Goal: Contribute content

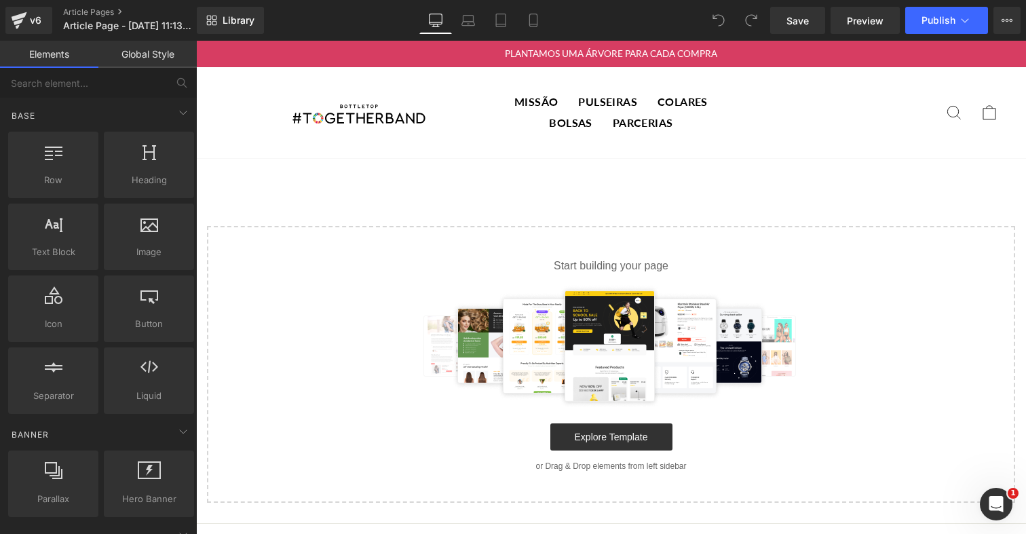
scroll to position [333, 0]
click at [969, 22] on icon at bounding box center [965, 21] width 14 height 14
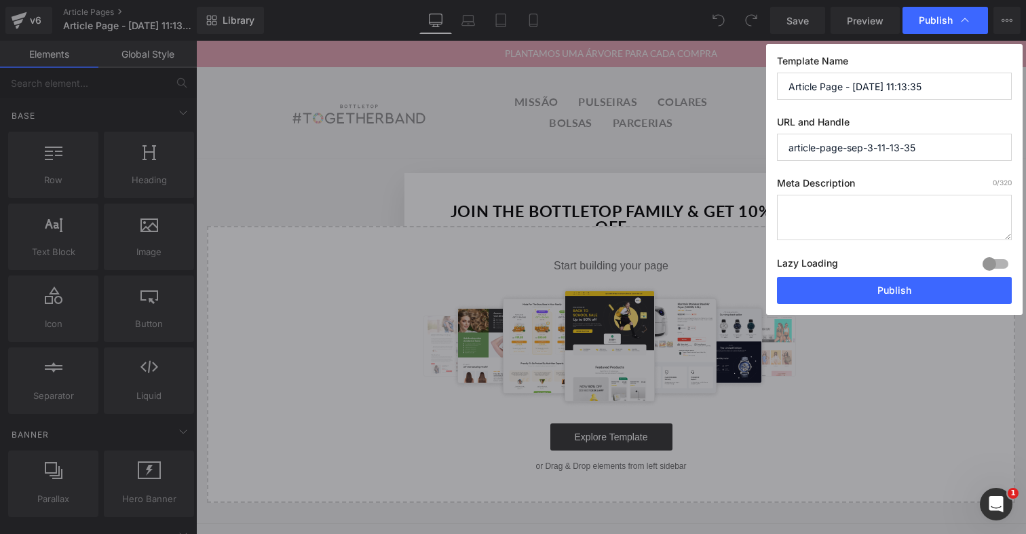
click at [853, 145] on input "article-page-sep-3-11-13-35" at bounding box center [894, 147] width 235 height 27
paste input "we-are-all-forests-campaign"
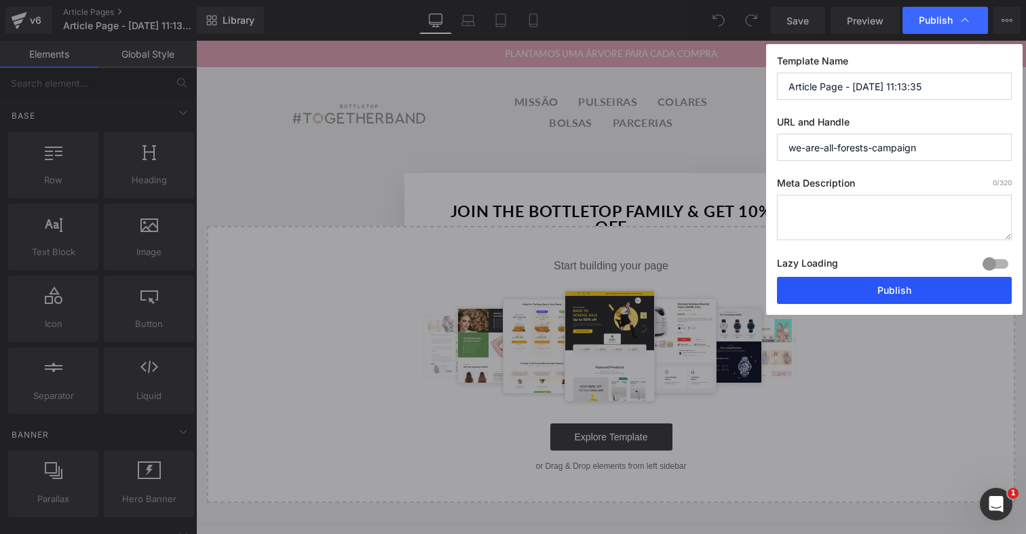
type input "we-are-all-forests-campaign"
click at [942, 290] on button "Publish" at bounding box center [894, 290] width 235 height 27
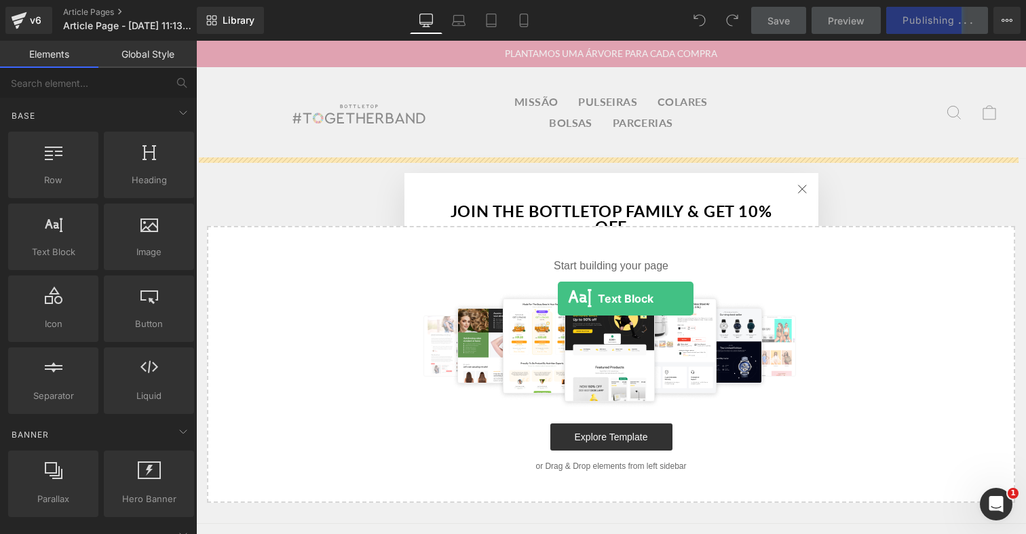
drag, startPoint x: 275, startPoint y: 284, endPoint x: 548, endPoint y: 315, distance: 274.5
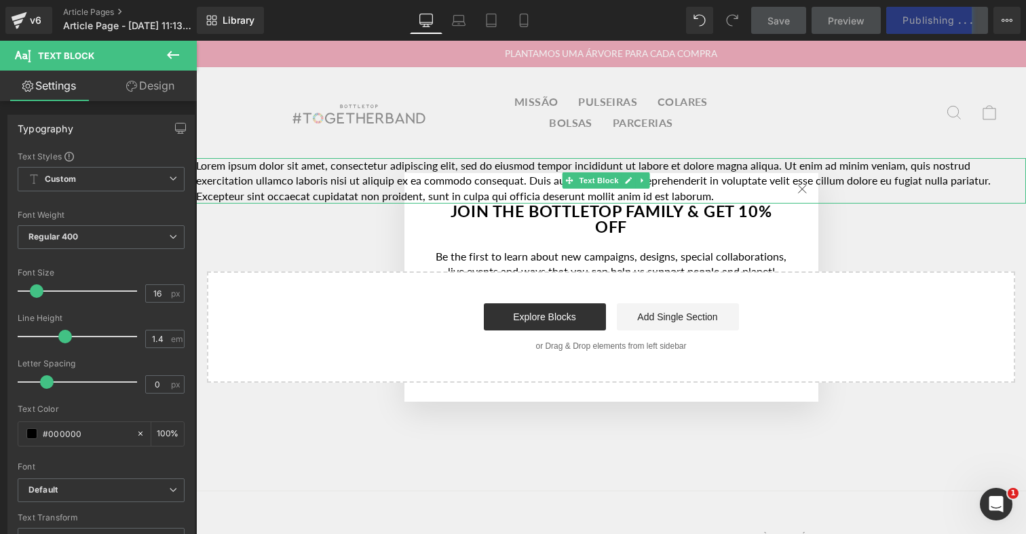
click at [536, 178] on p "Lorem ipsum dolor sit amet, consectetur adipiscing elit, sed do eiusmod tempor …" at bounding box center [611, 180] width 830 height 45
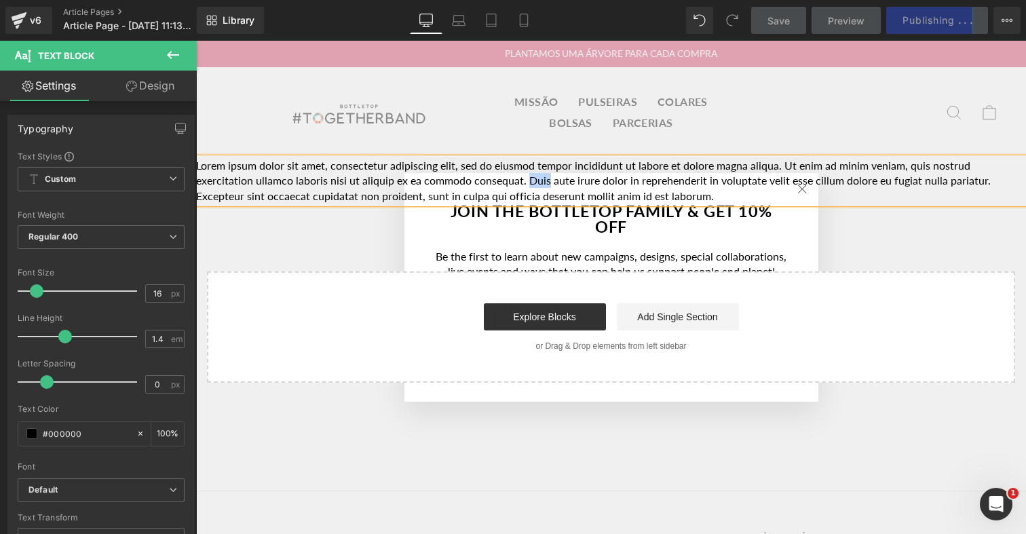
click at [536, 178] on p "Lorem ipsum dolor sit amet, consectetur adipiscing elit, sed do eiusmod tempor …" at bounding box center [611, 180] width 830 height 45
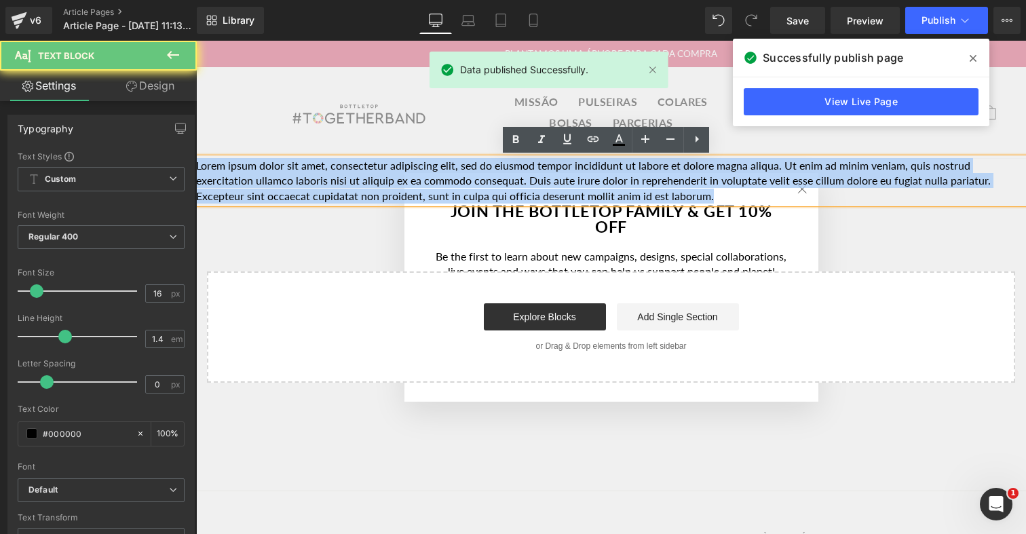
click at [536, 178] on p "Lorem ipsum dolor sit amet, consectetur adipiscing elit, sed do eiusmod tempor …" at bounding box center [611, 180] width 830 height 45
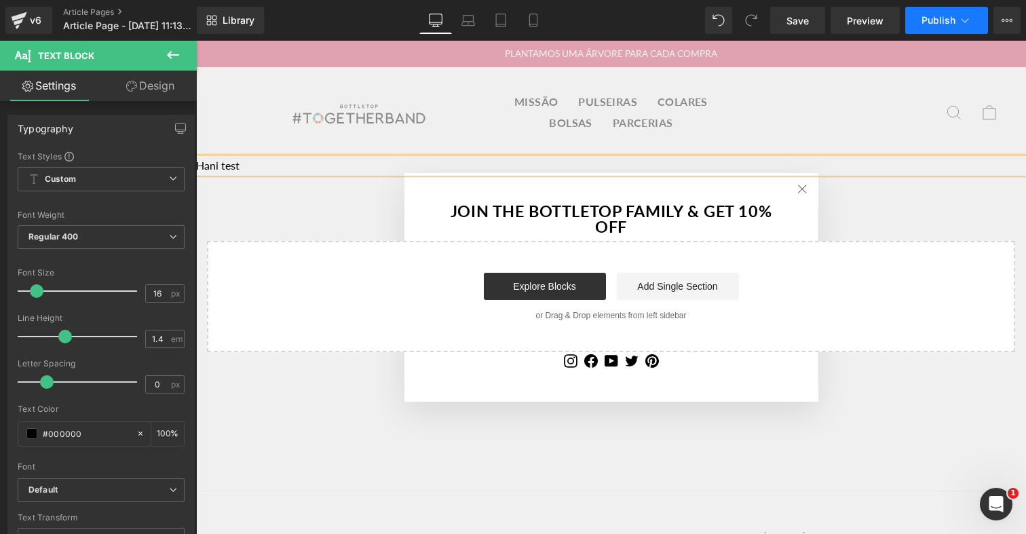
click at [957, 31] on button "Publish" at bounding box center [946, 20] width 83 height 27
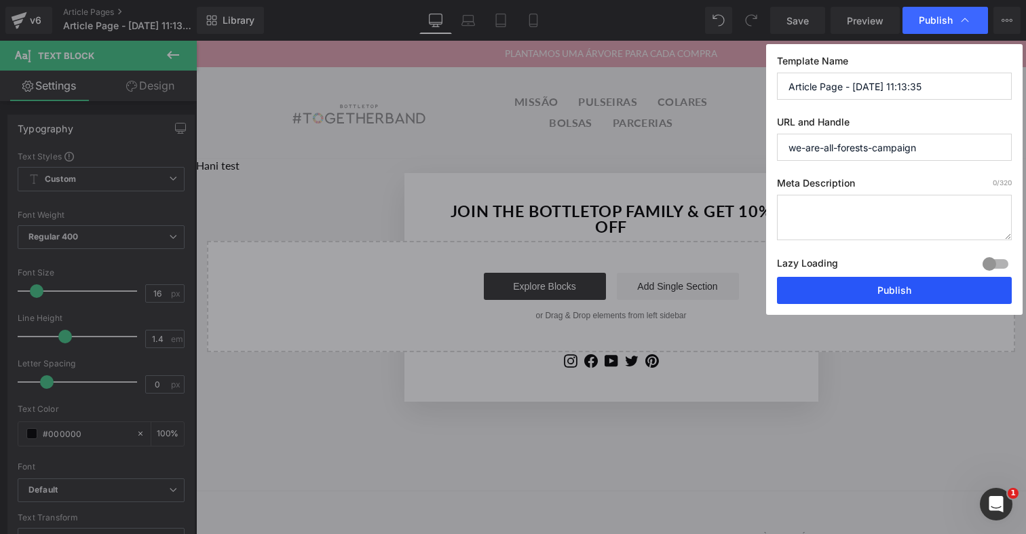
click at [912, 292] on button "Publish" at bounding box center [894, 290] width 235 height 27
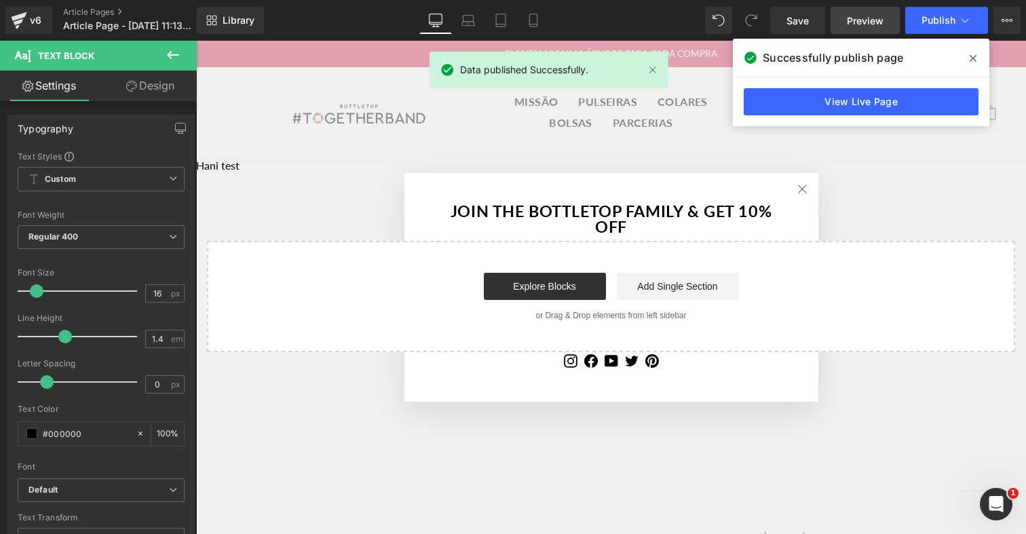
click at [855, 25] on span "Preview" at bounding box center [865, 21] width 37 height 14
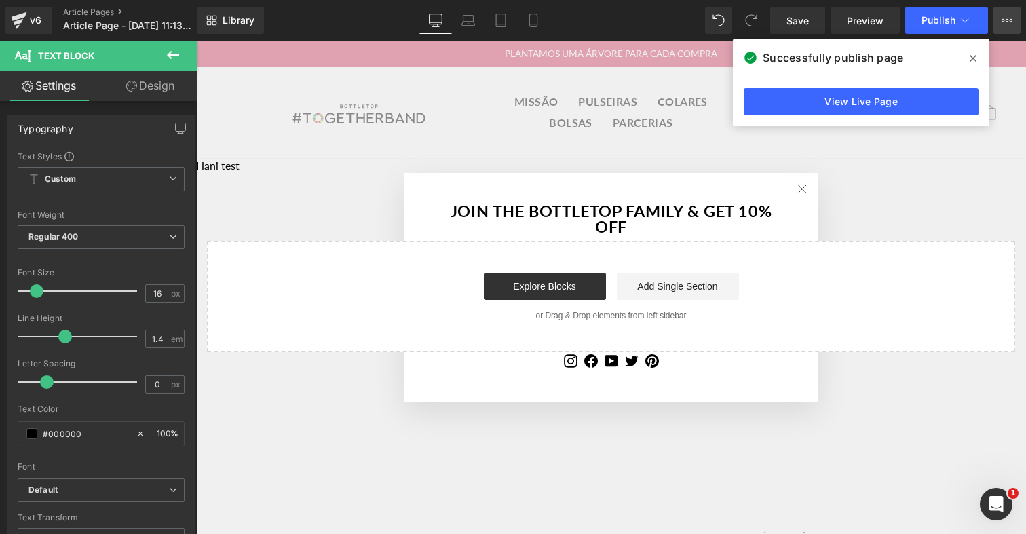
click at [1005, 24] on icon at bounding box center [1006, 20] width 11 height 11
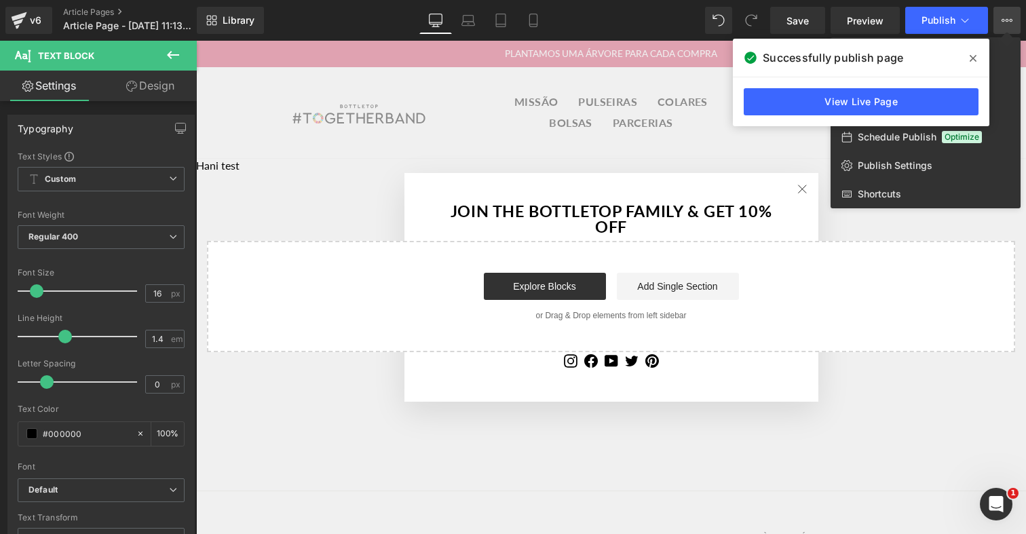
click at [969, 56] on span at bounding box center [973, 58] width 22 height 22
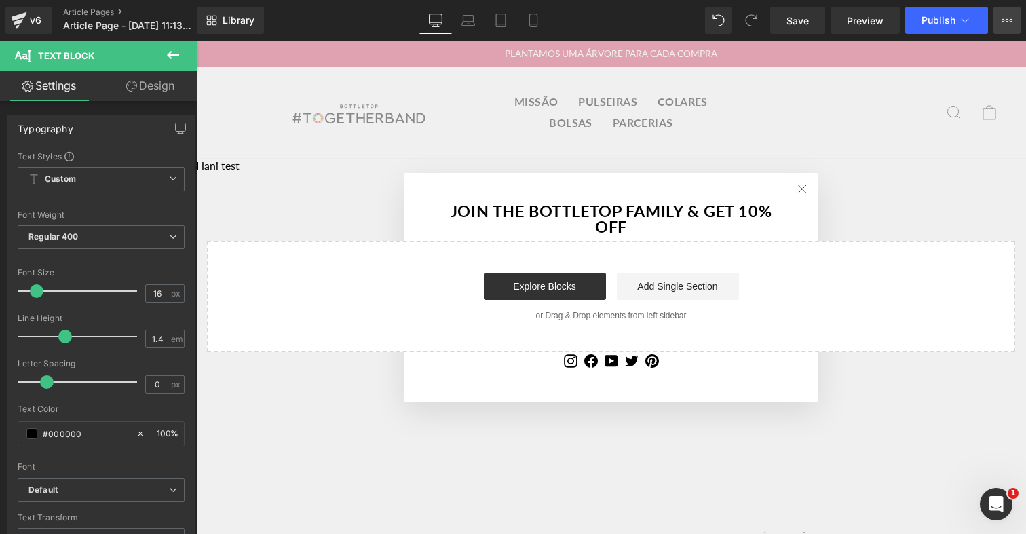
click at [1003, 26] on button "View Live Page View with current Template Save Template to Library Schedule Pub…" at bounding box center [1006, 20] width 27 height 27
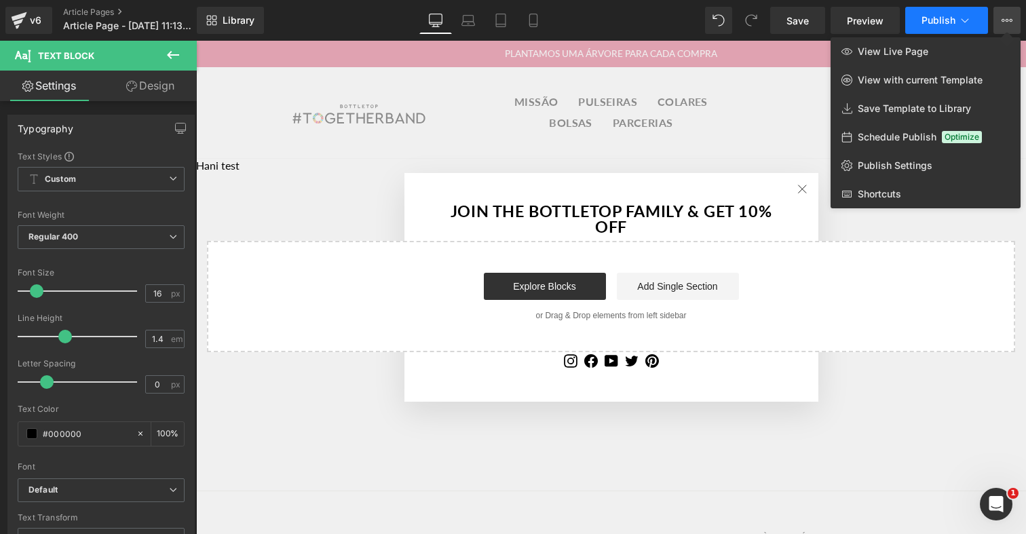
click at [963, 22] on icon at bounding box center [965, 21] width 14 height 14
click at [921, 45] on span "View Live Page" at bounding box center [893, 51] width 71 height 12
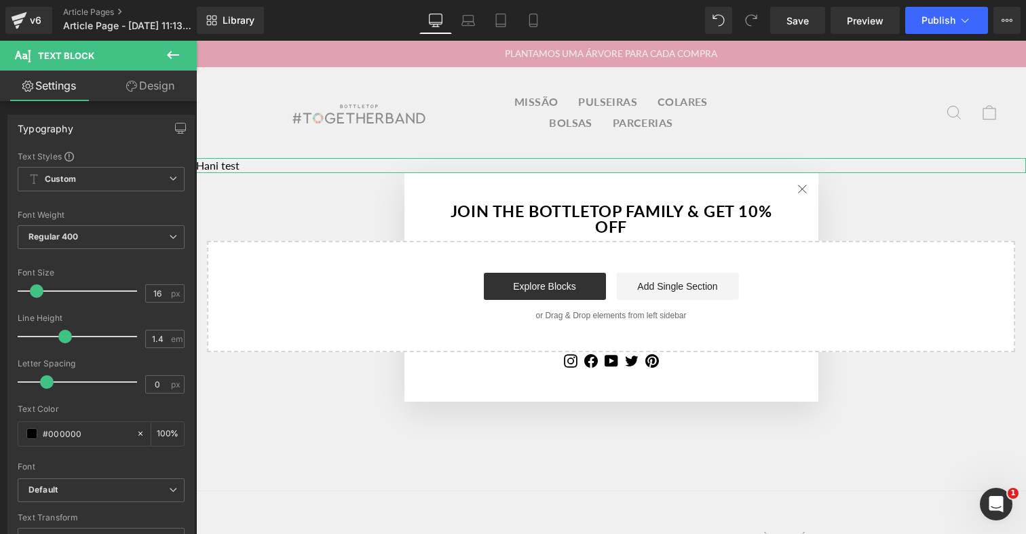
click at [163, 88] on link "Design" at bounding box center [150, 86] width 98 height 31
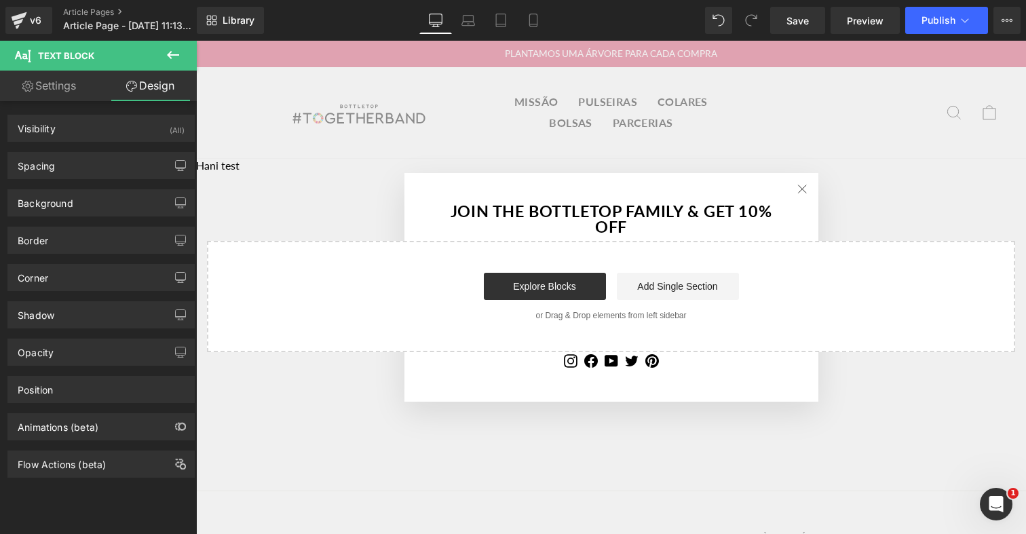
click at [170, 54] on icon at bounding box center [173, 55] width 12 height 8
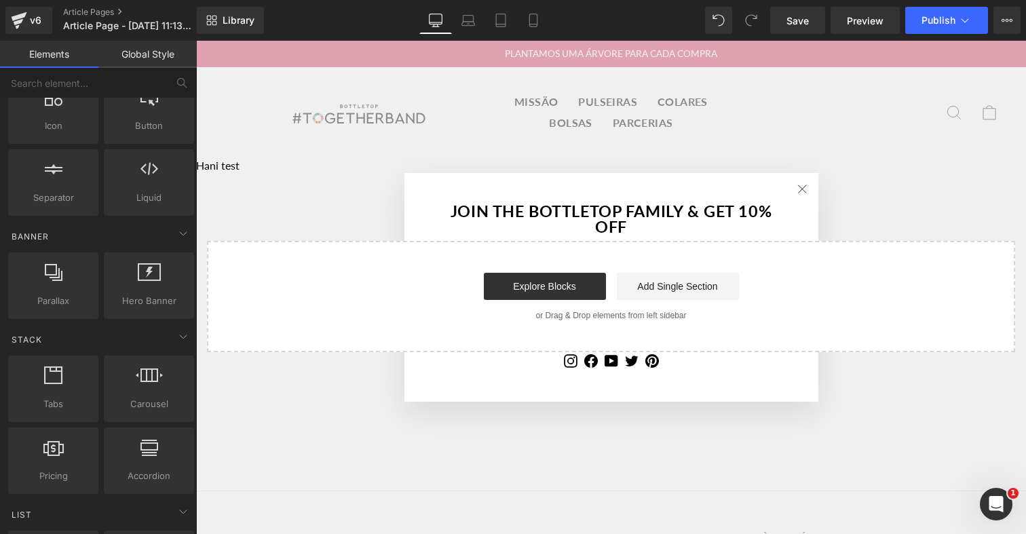
scroll to position [210, 0]
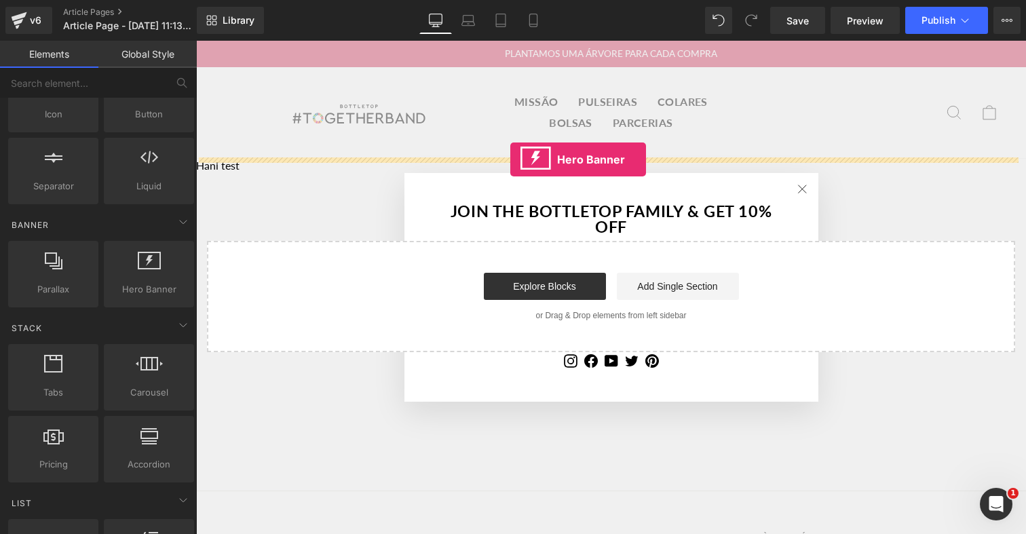
drag, startPoint x: 320, startPoint y: 322, endPoint x: 510, endPoint y: 159, distance: 250.7
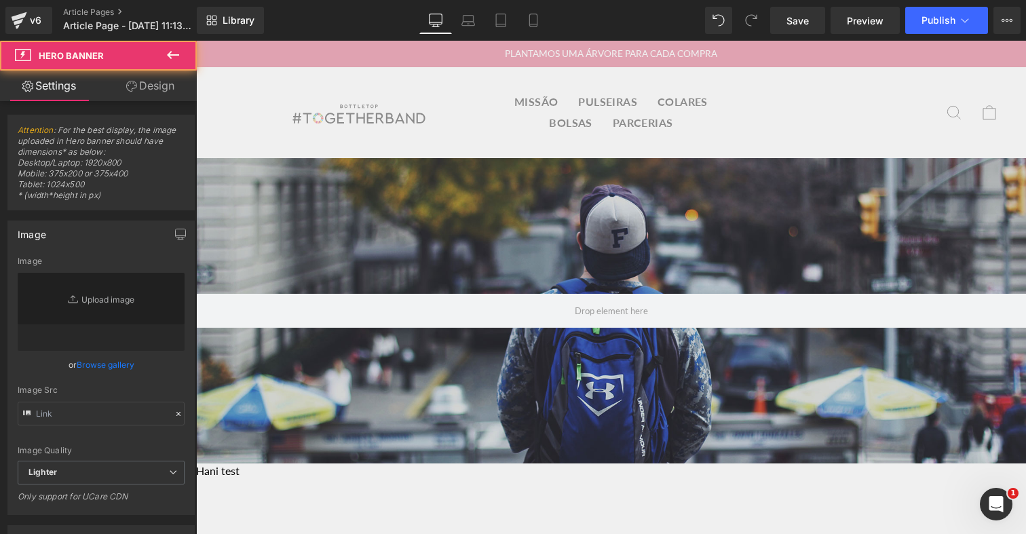
type input "https://d1um8515vdn9kb.cloudfront.net/images/hero.jpg"
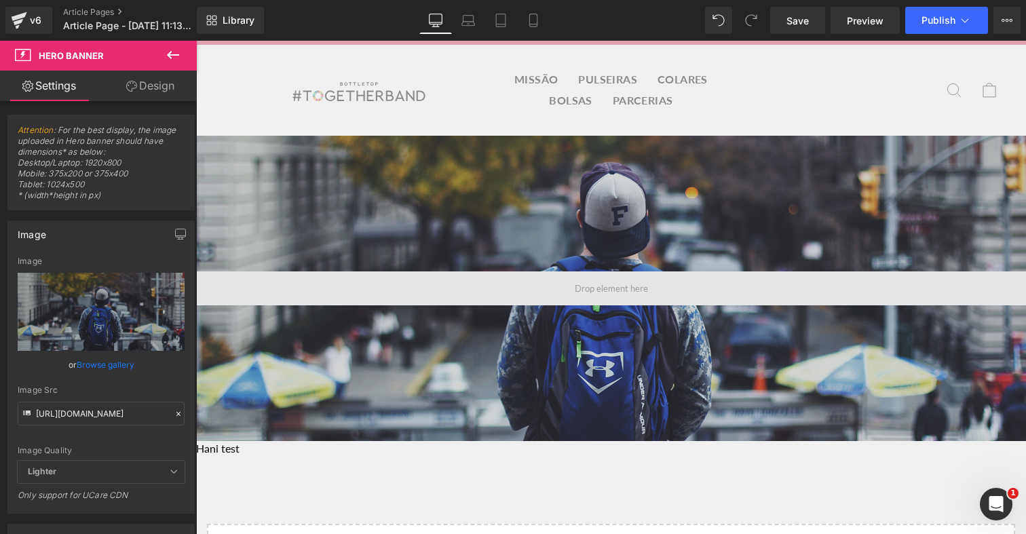
scroll to position [0, 0]
